Goal: Task Accomplishment & Management: Manage account settings

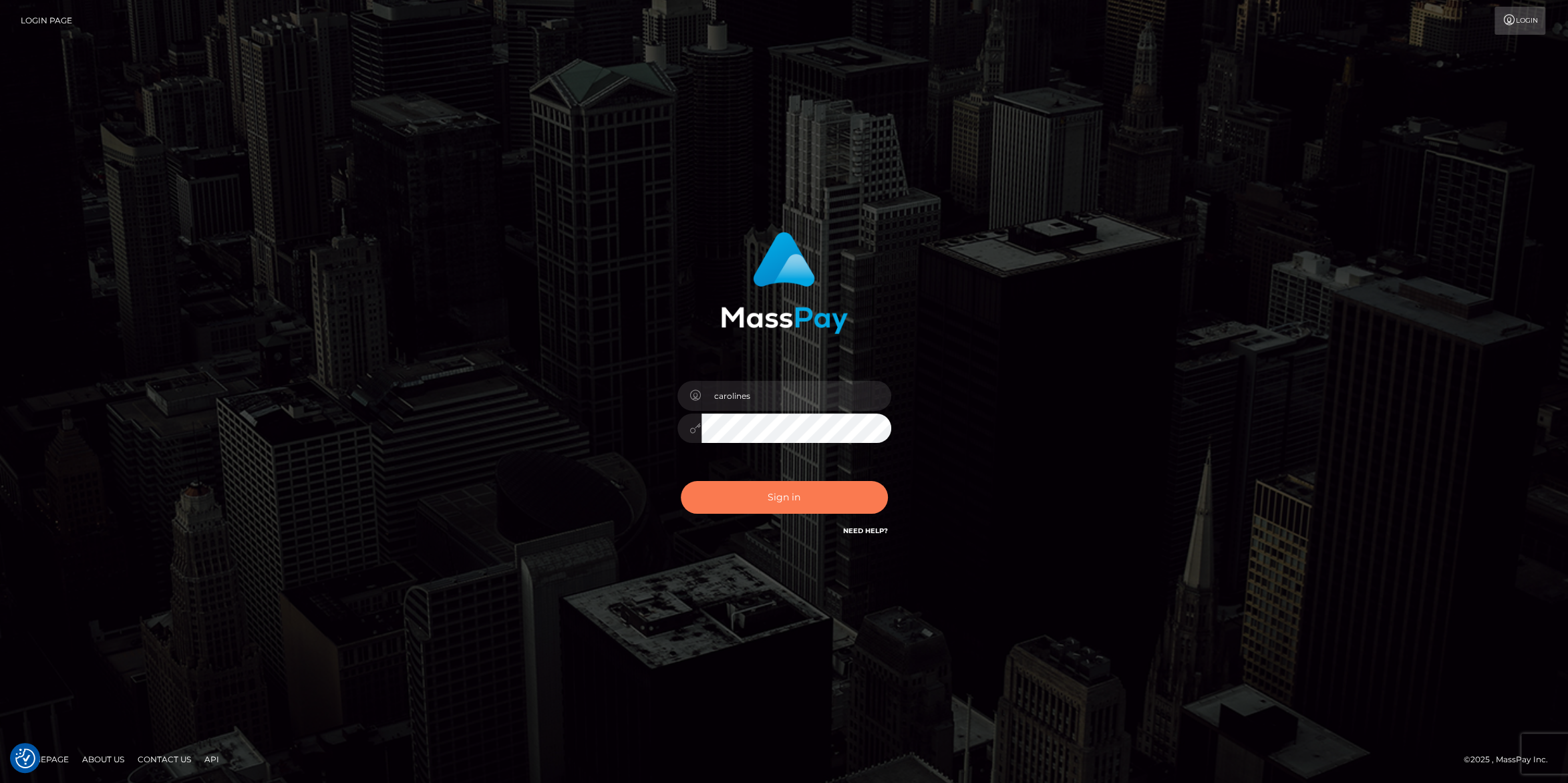
click at [826, 511] on button "Sign in" at bounding box center [785, 497] width 207 height 32
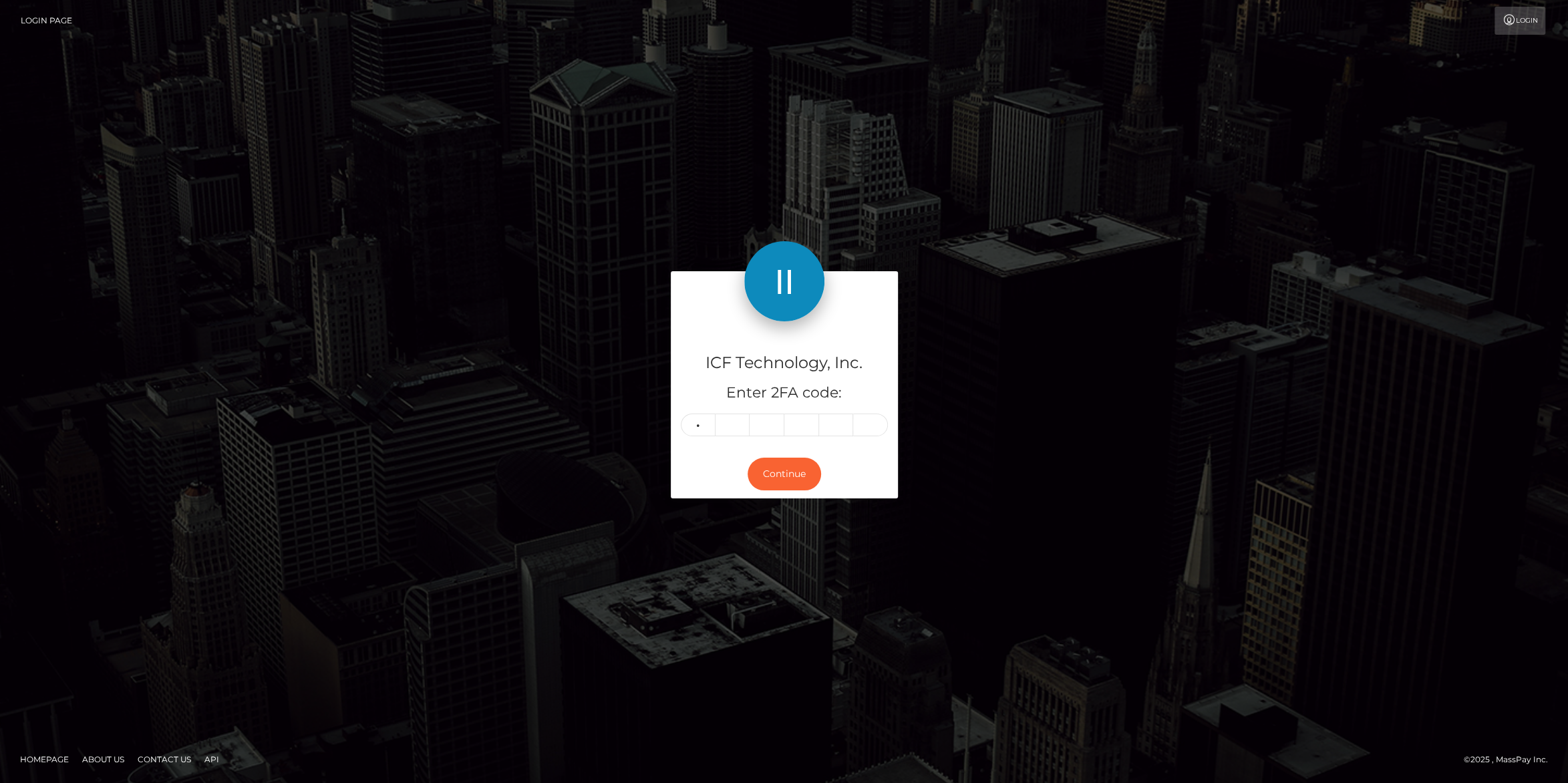
type input "5"
type input "0"
type input "4"
type input "9"
type input "8"
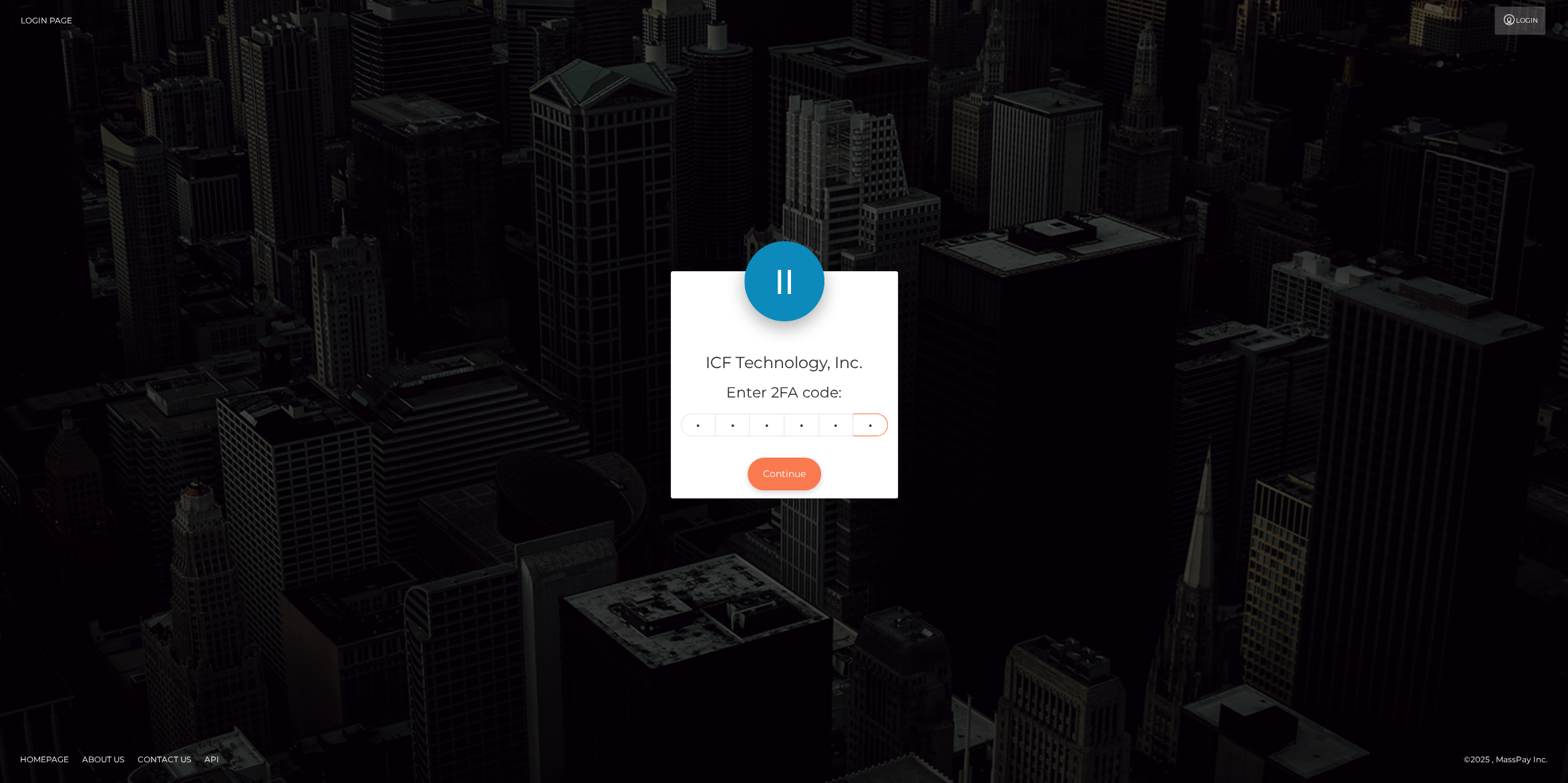
type input "2"
click at [780, 474] on button "Continue" at bounding box center [785, 474] width 73 height 32
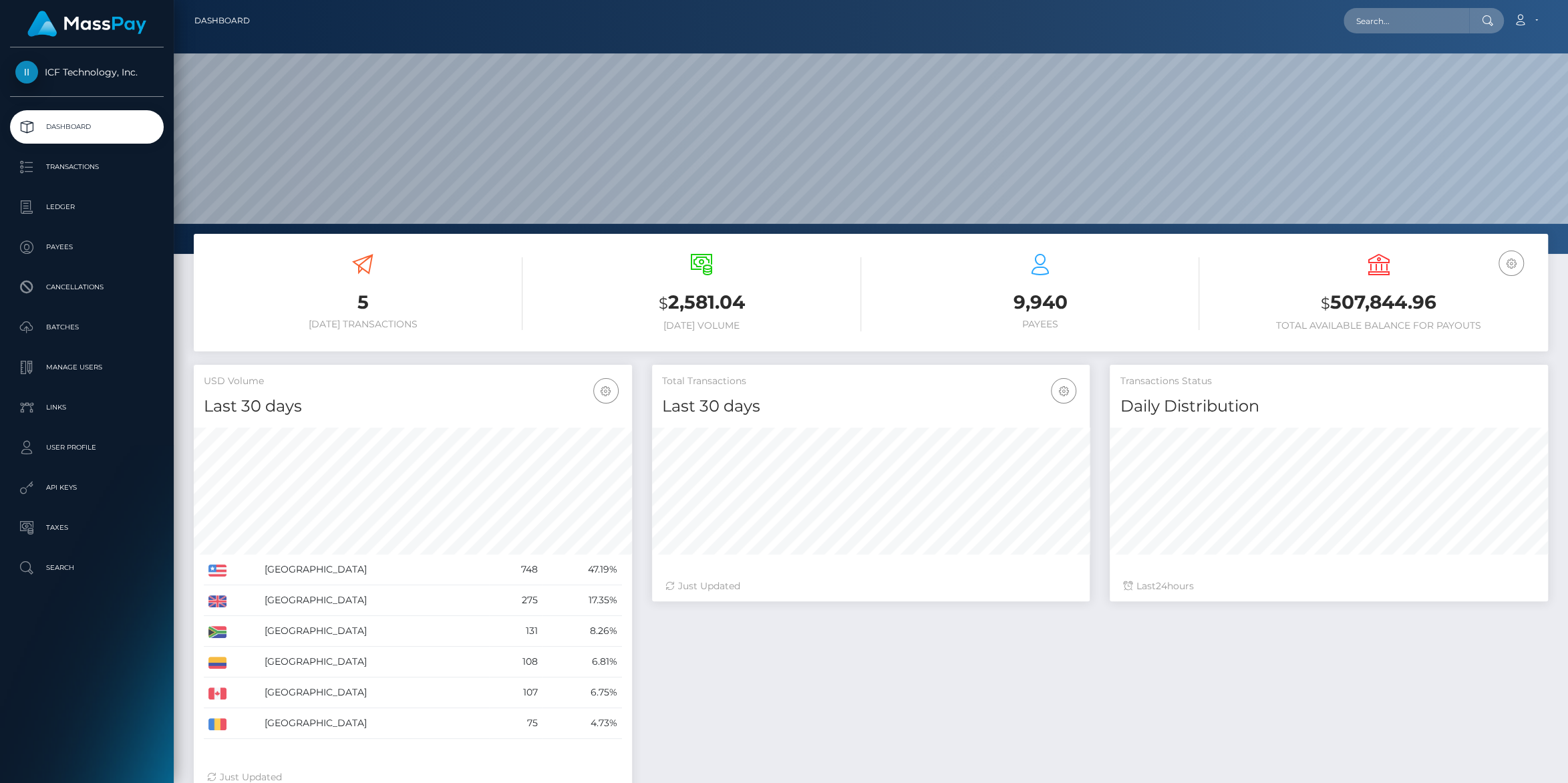
scroll to position [236, 438]
click at [82, 321] on p "Batches" at bounding box center [87, 327] width 143 height 20
